Goal: Information Seeking & Learning: Learn about a topic

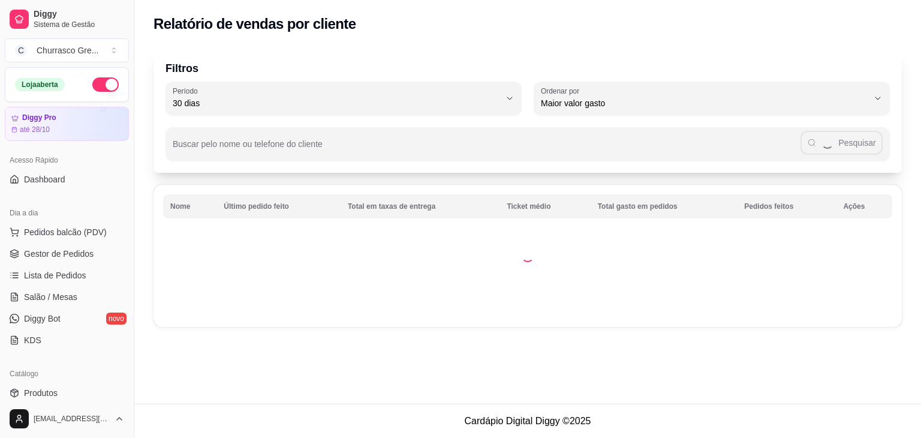
select select "30"
select select "HIGHEST_TOTAL_SPENT_WITH_ORDERS"
click at [62, 251] on span "Gestor de Pedidos" at bounding box center [59, 254] width 70 height 12
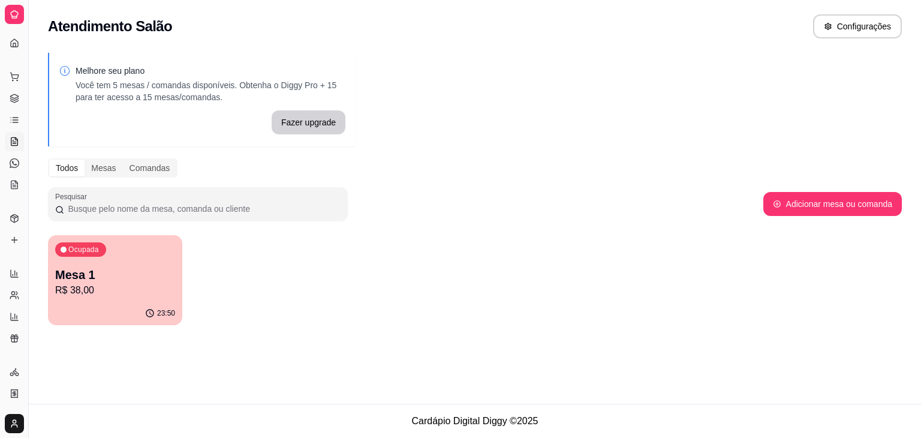
drag, startPoint x: 16, startPoint y: 173, endPoint x: 14, endPoint y: 190, distance: 16.9
click at [15, 173] on ul "Pedidos balcão (PDV) Gestor de Pedidos Lista de Pedidos Salão / Mesas Diggy Bot…" at bounding box center [14, 130] width 19 height 127
click at [9, 278] on link "Relatórios de vendas" at bounding box center [14, 273] width 19 height 19
select select "ALL"
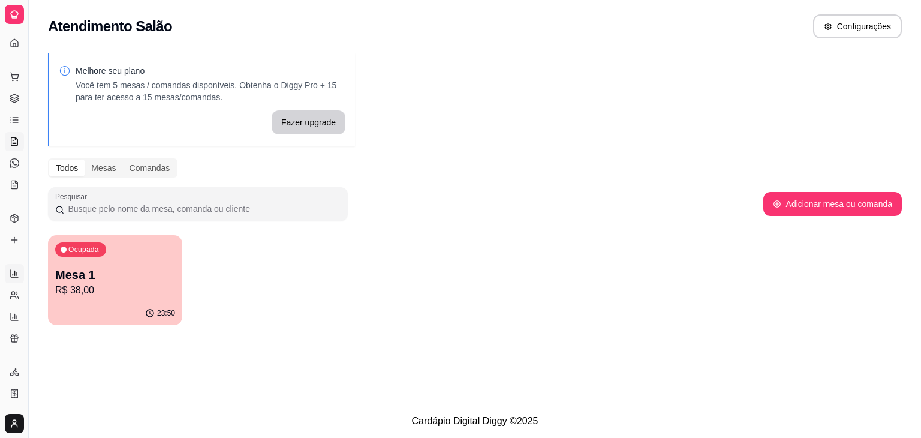
select select "0"
